Goal: Information Seeking & Learning: Check status

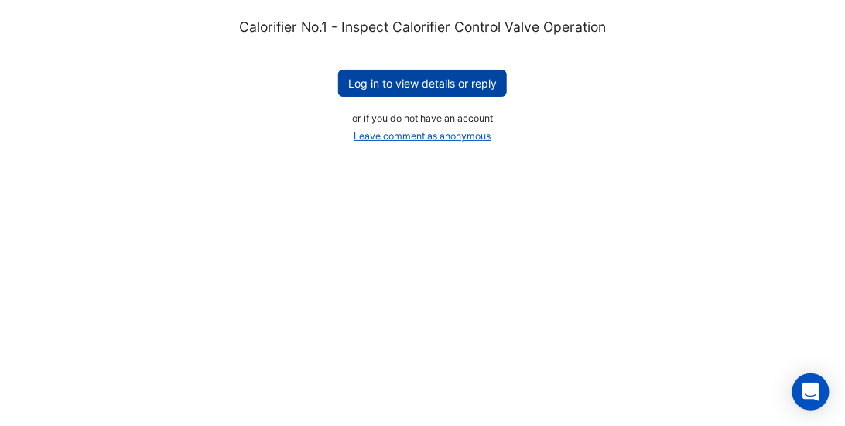
click at [394, 92] on button "Log in to view details or reply" at bounding box center [422, 83] width 169 height 27
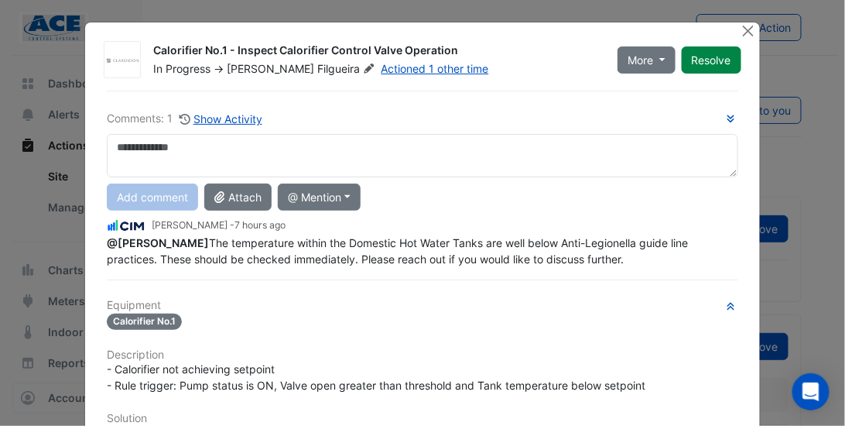
click at [107, 110] on div "Comments: 1 Show Activity" at bounding box center [185, 119] width 156 height 18
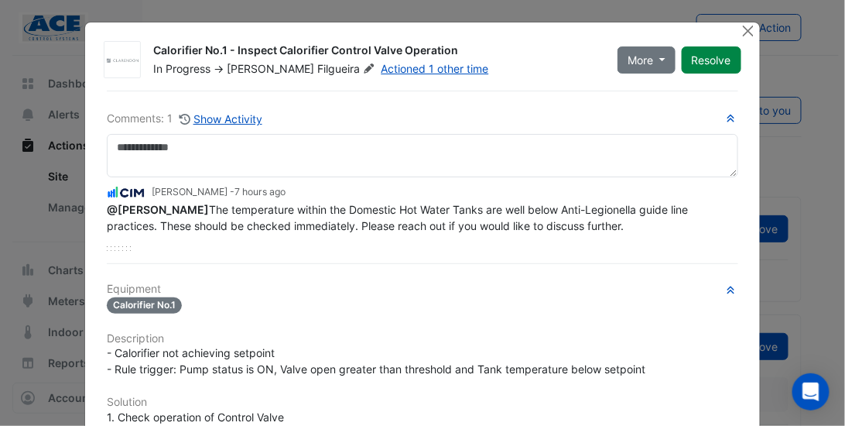
click at [114, 110] on div "Comments: 1 Show Activity" at bounding box center [185, 119] width 156 height 18
click at [744, 36] on button "Close" at bounding box center [748, 30] width 16 height 16
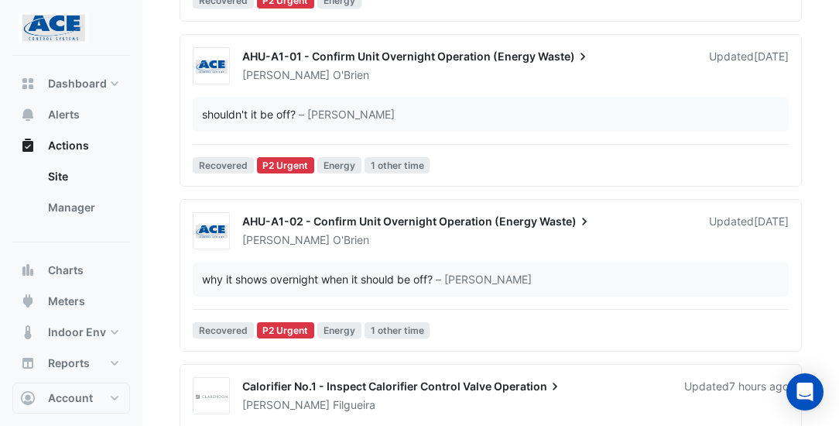
scroll to position [1865, 0]
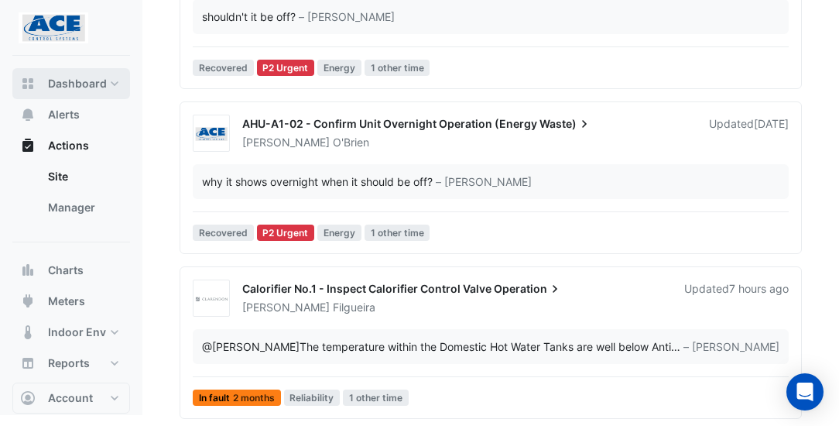
click at [101, 83] on span "Dashboard" at bounding box center [77, 83] width 59 height 15
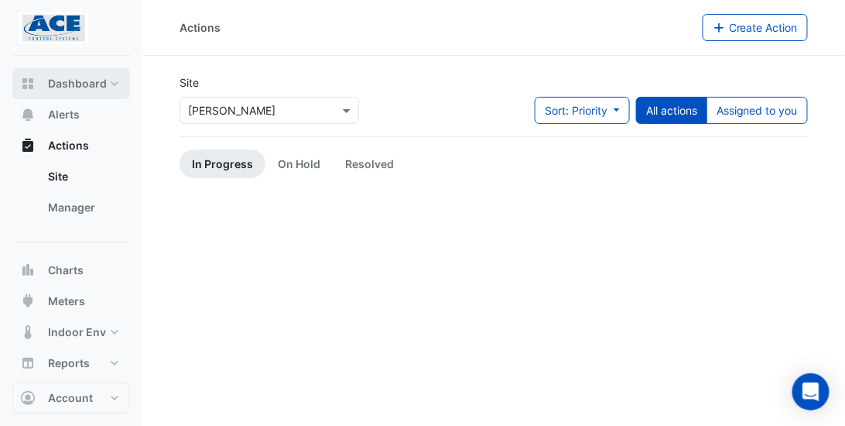
select select "***"
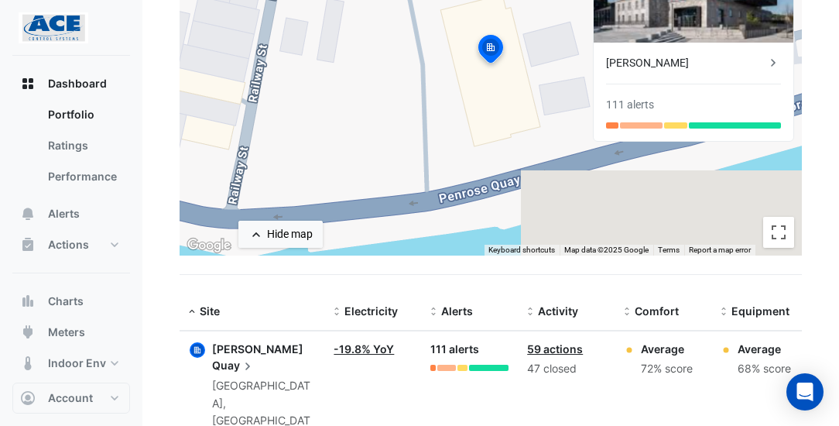
scroll to position [255, 0]
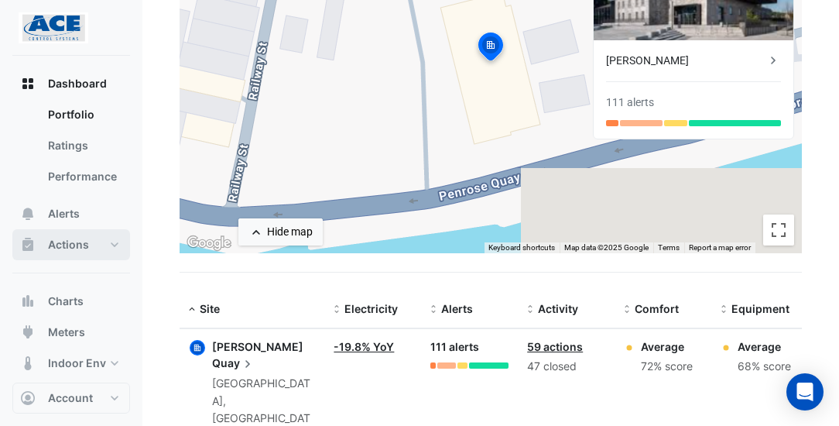
click at [112, 249] on button "Actions" at bounding box center [71, 244] width 118 height 31
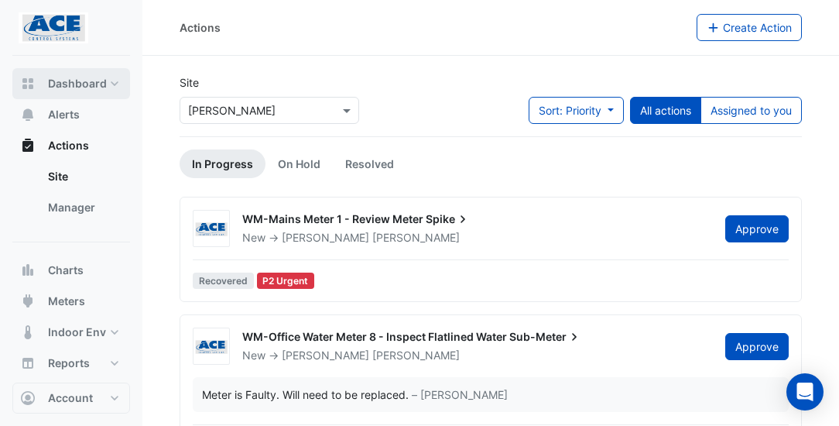
click at [105, 80] on button "Dashboard" at bounding box center [71, 83] width 118 height 31
select select "***"
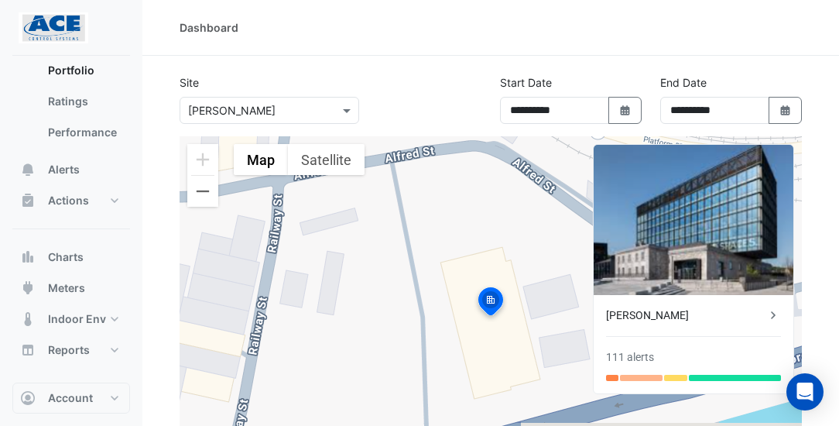
click at [42, 32] on img at bounding box center [54, 27] width 70 height 31
click at [69, 66] on link "Portfolio" at bounding box center [83, 70] width 94 height 31
click at [679, 54] on div "Dashboard" at bounding box center [490, 28] width 696 height 56
click at [82, 71] on link "Portfolio" at bounding box center [83, 70] width 94 height 31
click at [84, 209] on button "Actions" at bounding box center [71, 200] width 118 height 31
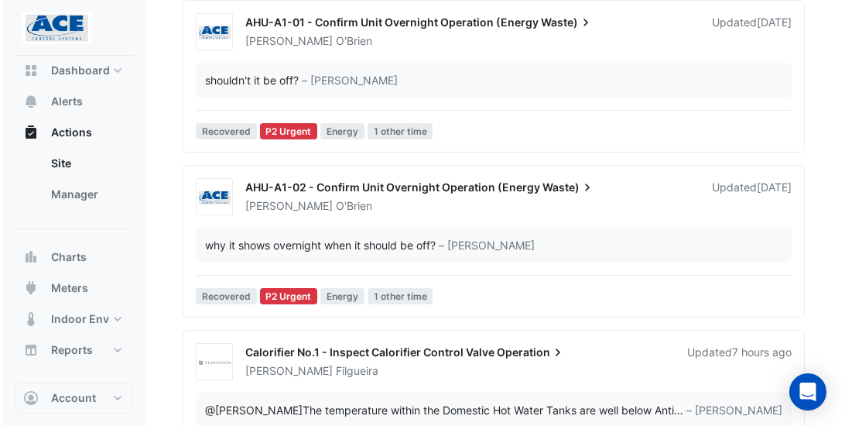
scroll to position [1865, 0]
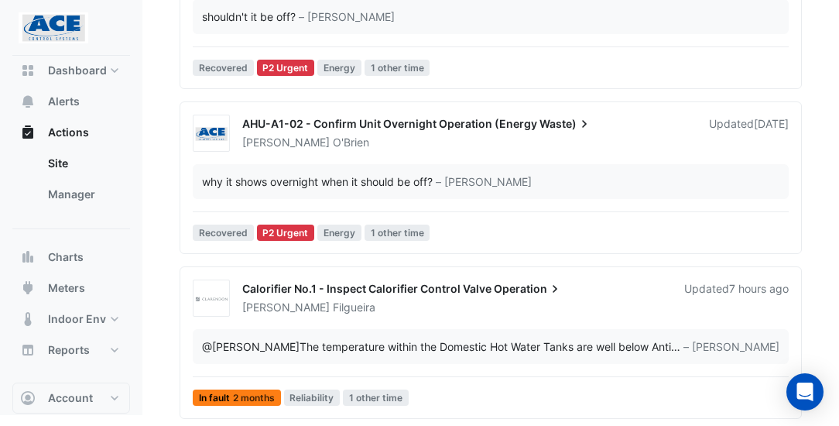
click at [402, 282] on span "Calorifier No.1 - Inspect Calorifier Control Valve" at bounding box center [366, 288] width 249 height 13
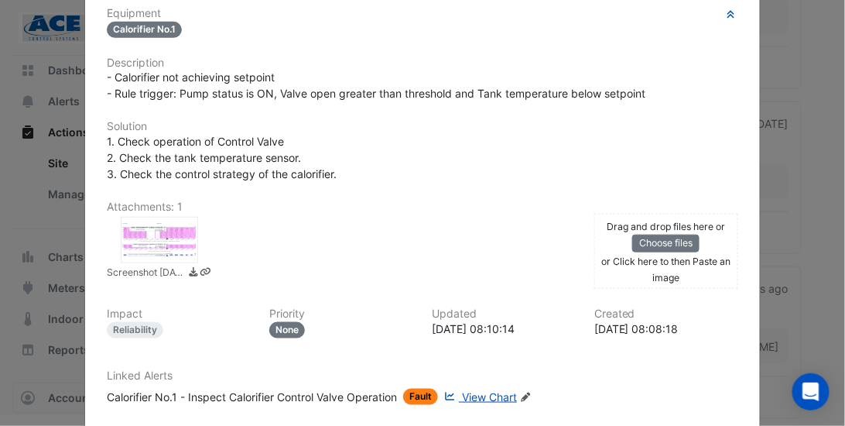
scroll to position [335, 0]
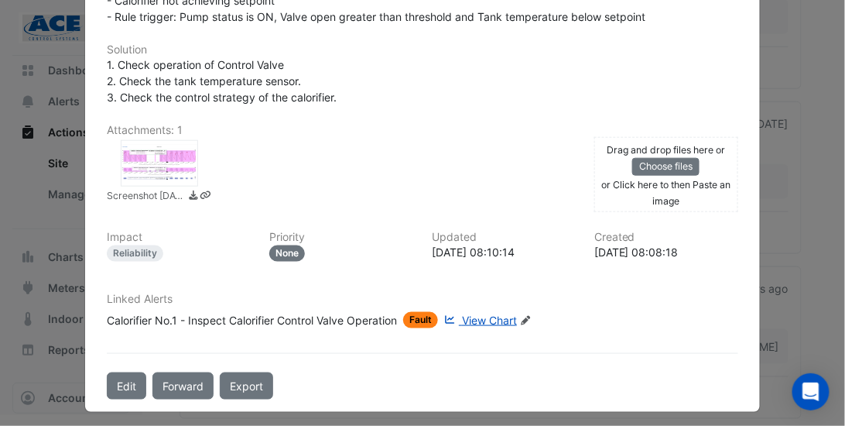
click at [152, 161] on div at bounding box center [159, 163] width 77 height 46
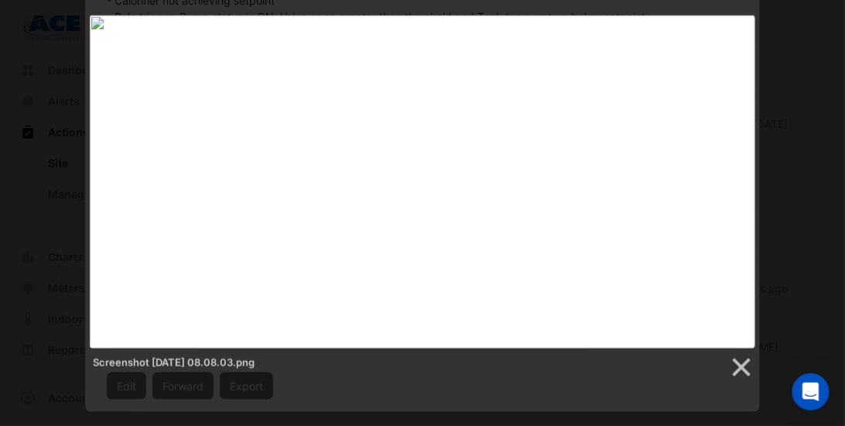
click at [807, 31] on div "Screenshot [DATE] 08.08.03.png" at bounding box center [422, 197] width 845 height 364
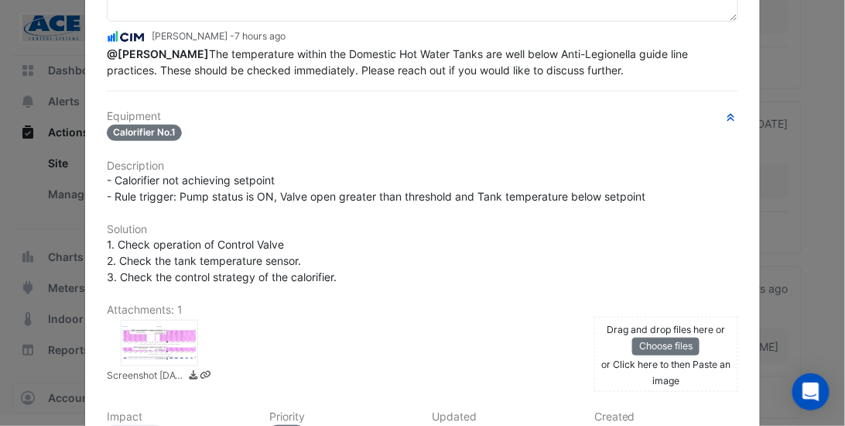
scroll to position [115, 0]
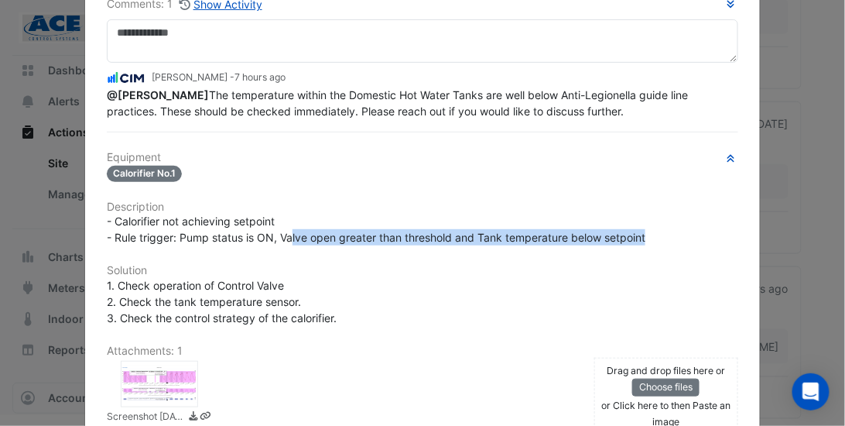
drag, startPoint x: 295, startPoint y: 236, endPoint x: 657, endPoint y: 237, distance: 362.1
click at [657, 237] on div "- Calorifier not achieving setpoint - Rule trigger: Pump status is ON, Valve op…" at bounding box center [422, 229] width 631 height 32
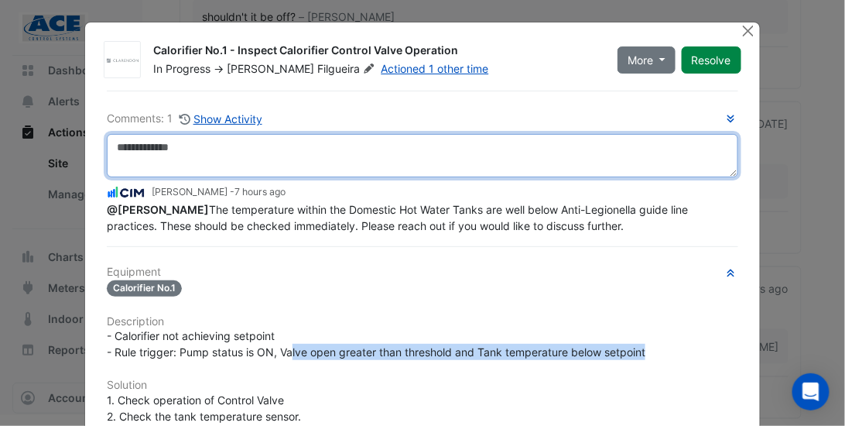
click at [217, 146] on textarea at bounding box center [422, 155] width 631 height 43
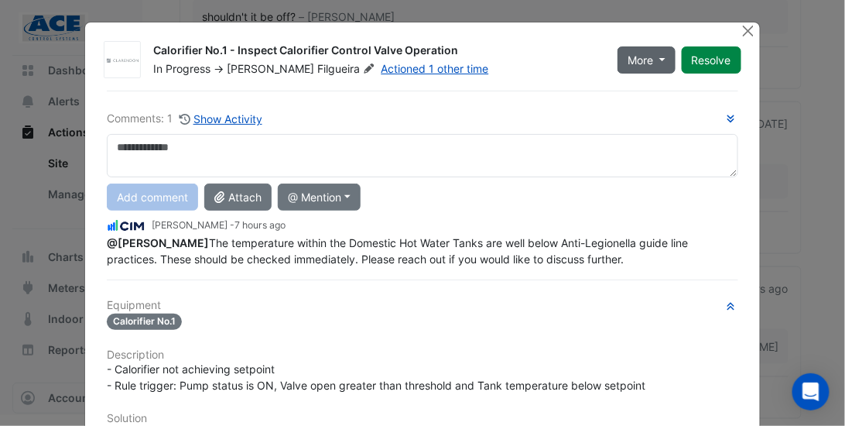
click at [664, 62] on button "More" at bounding box center [646, 59] width 58 height 27
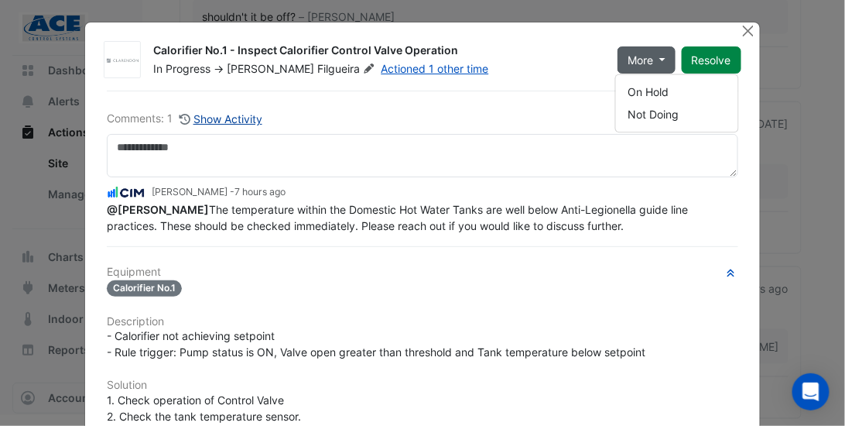
click at [224, 112] on button "Show Activity" at bounding box center [221, 119] width 84 height 18
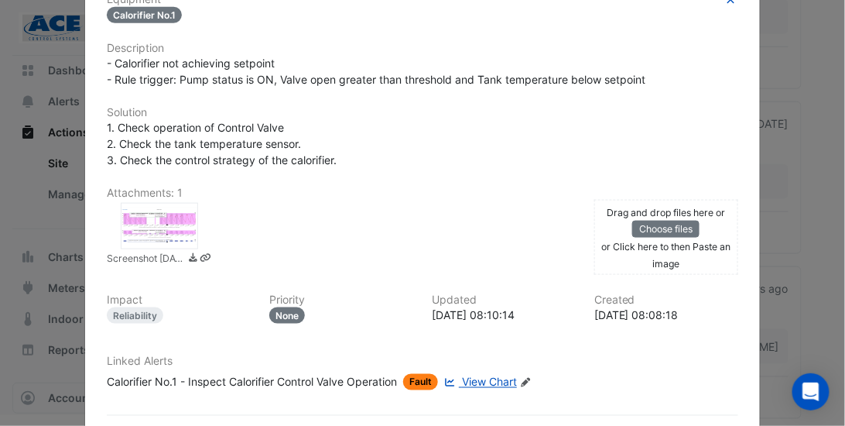
scroll to position [433, 0]
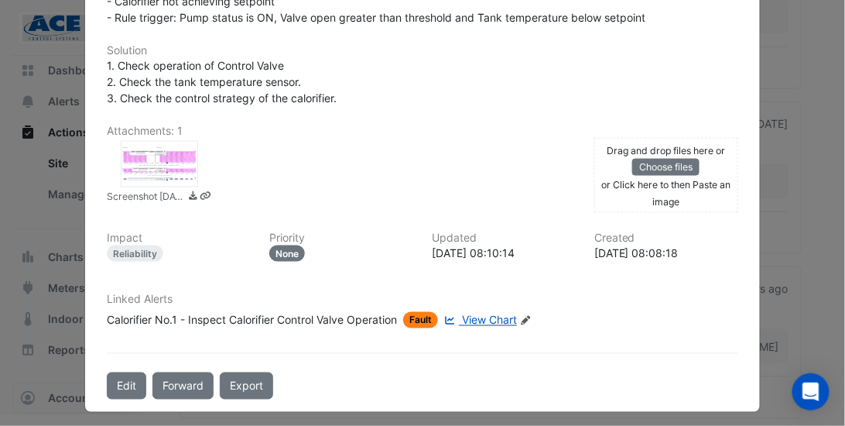
click at [480, 314] on span "View Chart" at bounding box center [489, 319] width 55 height 13
